Goal: Task Accomplishment & Management: Complete application form

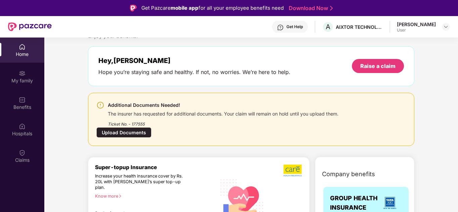
scroll to position [34, 0]
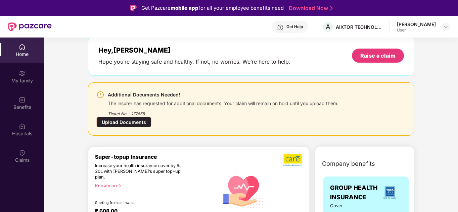
click at [139, 119] on div "Upload Documents" at bounding box center [123, 122] width 55 height 10
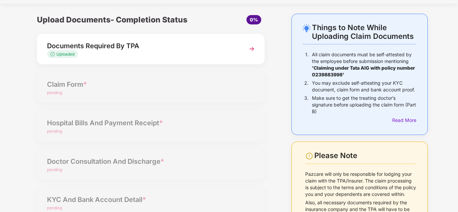
scroll to position [6, 0]
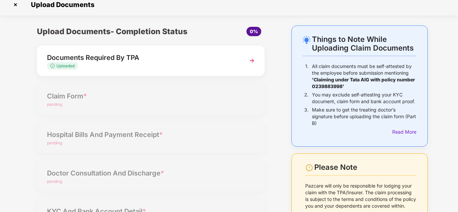
click at [151, 91] on div "Upload Documents- Completion Status 0% Documents Required By TPA Uploaded Claim…" at bounding box center [150, 153] width 241 height 254
click at [249, 56] on img at bounding box center [252, 61] width 12 height 12
select select "**********"
select select "*******"
select select "**********"
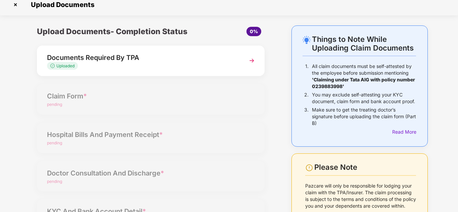
select select "***"
select select "**********"
select select "***"
select select "**********"
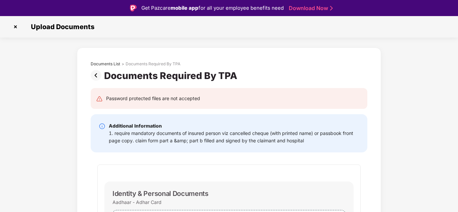
click at [13, 25] on img at bounding box center [15, 26] width 11 height 11
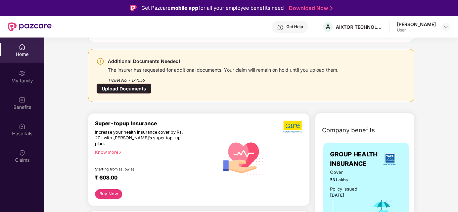
scroll to position [134, 0]
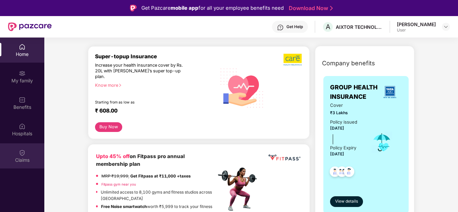
click at [24, 154] on img at bounding box center [22, 153] width 7 height 7
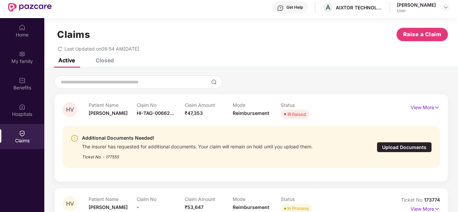
scroll to position [38, 0]
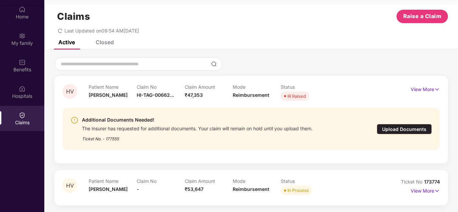
click at [390, 130] on div "Upload Documents" at bounding box center [404, 129] width 55 height 10
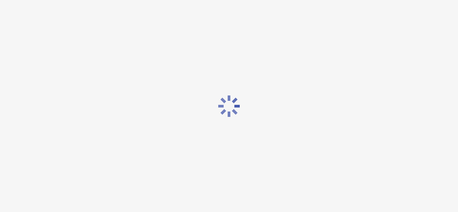
scroll to position [0, 0]
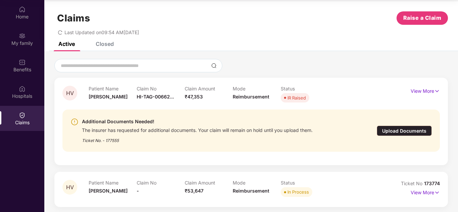
scroll to position [6, 0]
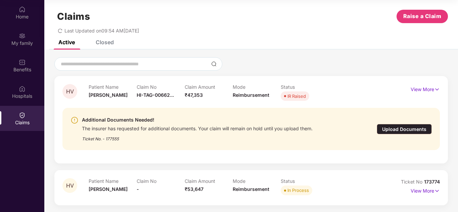
click at [394, 126] on div "Upload Documents" at bounding box center [404, 129] width 55 height 10
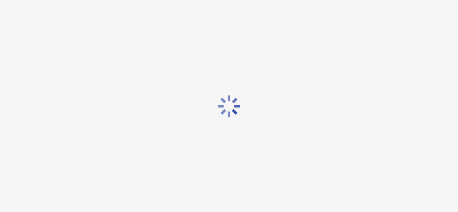
scroll to position [16, 0]
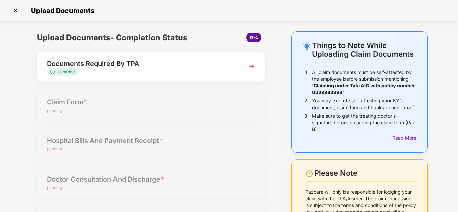
click at [94, 109] on div "Upload Documents- Completion Status 0% Documents Required By TPA Uploaded Claim…" at bounding box center [150, 159] width 241 height 254
click at [72, 105] on div "Upload Documents- Completion Status 0% Documents Required By TPA Uploaded Claim…" at bounding box center [150, 159] width 241 height 254
click at [109, 98] on div "Upload Documents- Completion Status 0% Documents Required By TPA Uploaded Claim…" at bounding box center [150, 159] width 241 height 254
click at [252, 38] on span "0%" at bounding box center [254, 38] width 8 height 6
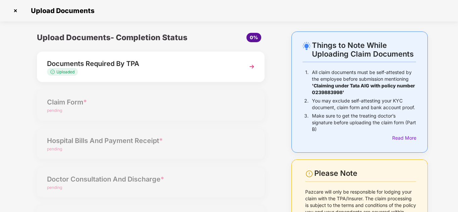
click at [14, 11] on img at bounding box center [15, 10] width 11 height 11
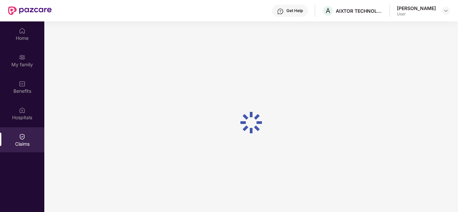
scroll to position [38, 0]
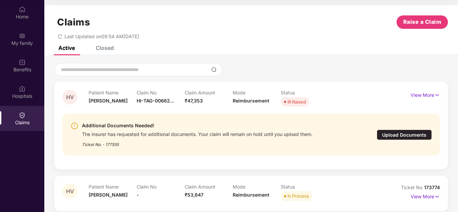
click at [60, 37] on icon "redo" at bounding box center [60, 36] width 5 height 5
click at [113, 51] on div "Closed" at bounding box center [105, 48] width 18 height 7
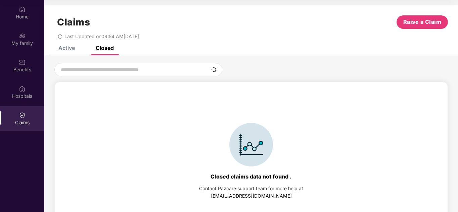
click at [71, 48] on div "Active" at bounding box center [66, 48] width 16 height 7
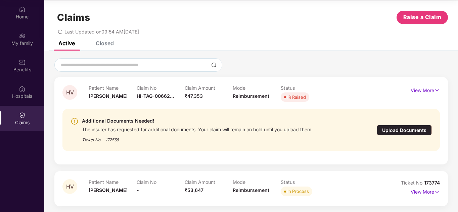
scroll to position [6, 0]
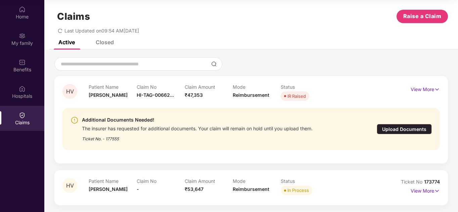
click at [406, 128] on div "Upload Documents" at bounding box center [404, 129] width 55 height 10
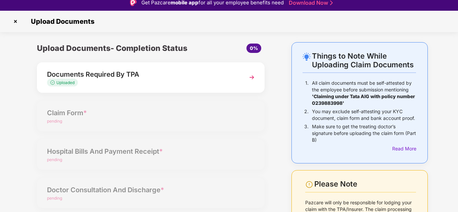
scroll to position [0, 0]
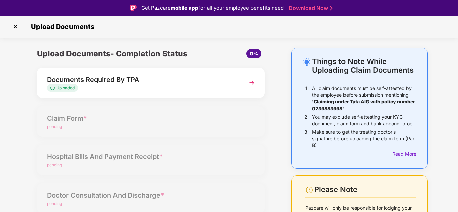
click at [10, 30] on div "Upload Documents" at bounding box center [229, 26] width 458 height 21
click at [15, 28] on img at bounding box center [15, 26] width 11 height 11
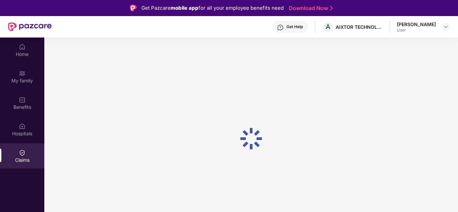
scroll to position [38, 0]
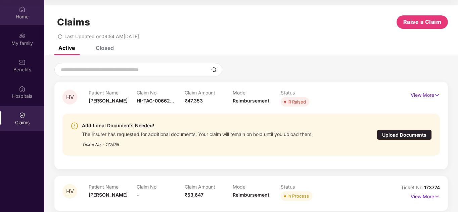
click at [34, 18] on div "Home" at bounding box center [22, 16] width 44 height 7
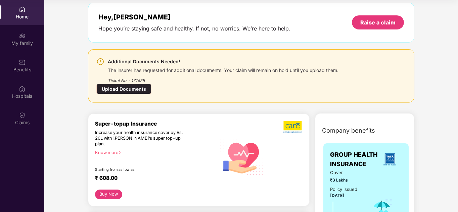
scroll to position [67, 0]
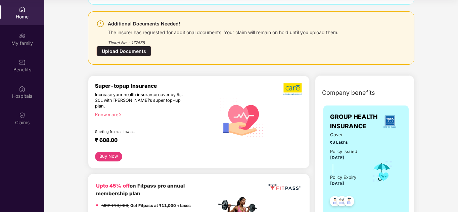
click at [109, 152] on button "Buy Now" at bounding box center [108, 157] width 27 height 10
